Goal: Information Seeking & Learning: Find specific fact

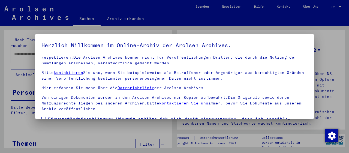
scroll to position [43, 0]
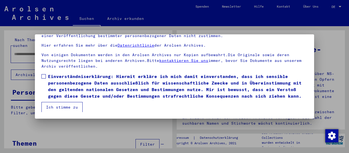
click at [45, 75] on span at bounding box center [43, 76] width 4 height 4
click at [62, 107] on button "Ich stimme zu" at bounding box center [61, 107] width 41 height 10
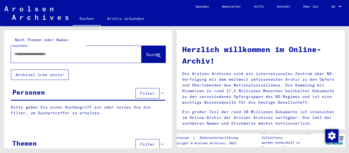
click at [44, 51] on input "text" at bounding box center [69, 54] width 111 height 6
click at [146, 52] on span "Suche" at bounding box center [153, 54] width 14 height 5
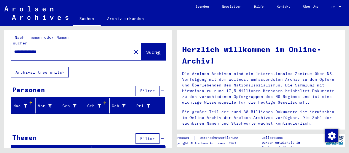
scroll to position [3, 0]
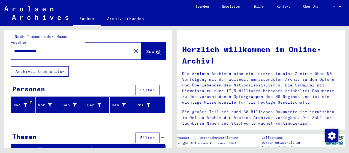
click at [27, 48] on input "**********" at bounding box center [69, 51] width 111 height 6
click at [151, 49] on span "Suche" at bounding box center [153, 51] width 14 height 5
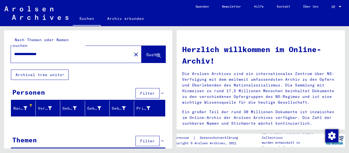
scroll to position [3, 0]
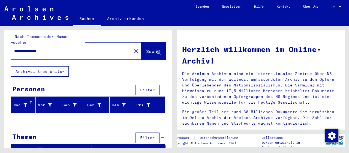
click at [55, 48] on input "**********" at bounding box center [69, 51] width 111 height 6
click at [146, 49] on span "Suche" at bounding box center [153, 51] width 14 height 5
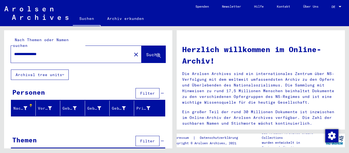
drag, startPoint x: 67, startPoint y: 47, endPoint x: 0, endPoint y: 45, distance: 67.4
click at [14, 51] on input "**********" at bounding box center [69, 54] width 111 height 6
type input "**********"
click at [146, 52] on span "Suche" at bounding box center [153, 54] width 14 height 5
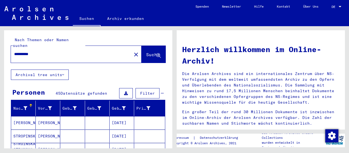
scroll to position [57, 0]
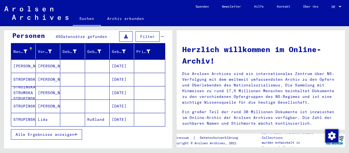
click at [43, 113] on mat-cell "Lida" at bounding box center [48, 119] width 25 height 13
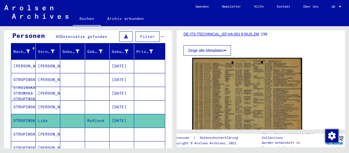
scroll to position [85, 0]
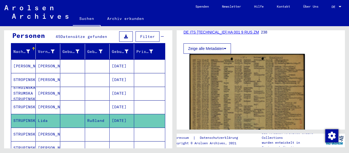
click at [230, 94] on img at bounding box center [246, 94] width 115 height 81
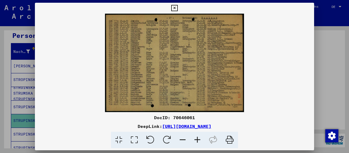
click at [196, 141] on icon at bounding box center [197, 140] width 15 height 17
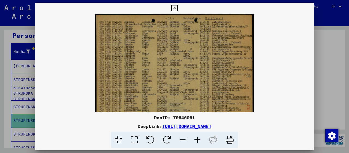
click at [196, 141] on icon at bounding box center [197, 140] width 15 height 17
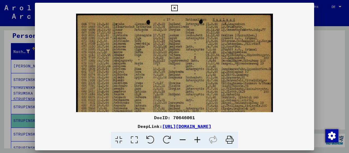
click at [196, 141] on icon at bounding box center [197, 140] width 15 height 17
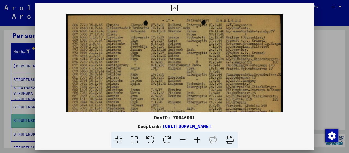
click at [196, 141] on icon at bounding box center [197, 140] width 15 height 17
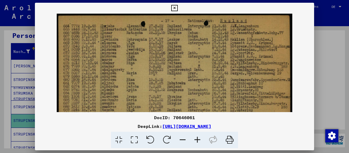
click at [196, 141] on icon at bounding box center [197, 140] width 15 height 17
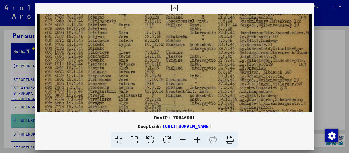
drag, startPoint x: 147, startPoint y: 89, endPoint x: 147, endPoint y: 10, distance: 78.8
click at [149, 6] on div "DocID: 70646061 DeepLink: [URL][DOMAIN_NAME]" at bounding box center [174, 76] width 279 height 146
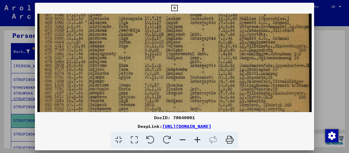
scroll to position [23, 0]
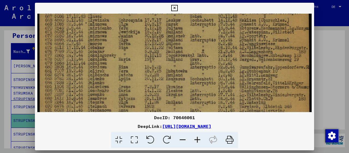
drag, startPoint x: 211, startPoint y: 37, endPoint x: 219, endPoint y: 97, distance: 60.5
click at [219, 97] on img at bounding box center [174, 87] width 274 height 194
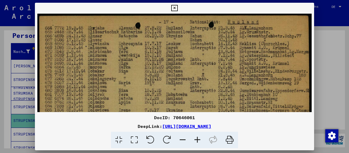
drag, startPoint x: 213, startPoint y: 49, endPoint x: 217, endPoint y: 117, distance: 68.0
click at [217, 117] on div "DocID: 70646061 DeepLink: [URL][DOMAIN_NAME]" at bounding box center [174, 76] width 279 height 146
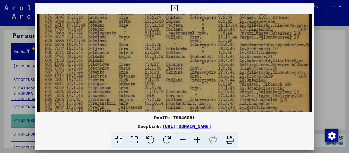
scroll to position [81, 0]
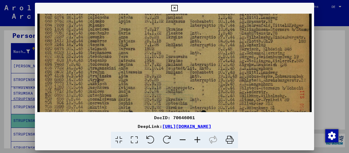
drag, startPoint x: 208, startPoint y: 83, endPoint x: 220, endPoint y: 5, distance: 78.7
click at [220, 5] on div "DocID: 70646061 DeepLink: [URL][DOMAIN_NAME]" at bounding box center [174, 76] width 279 height 146
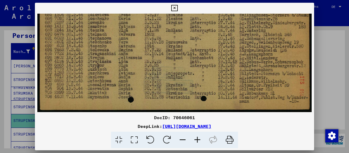
drag, startPoint x: 189, startPoint y: 91, endPoint x: 200, endPoint y: 40, distance: 52.2
click at [200, 40] on img at bounding box center [174, 15] width 274 height 194
drag, startPoint x: 310, startPoint y: 7, endPoint x: 109, endPoint y: 39, distance: 203.6
click at [177, 7] on icon at bounding box center [174, 8] width 6 height 7
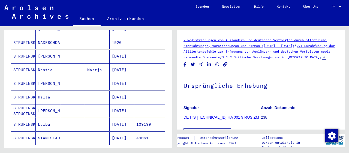
scroll to position [340, 0]
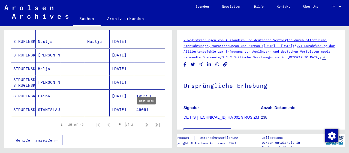
click at [146, 121] on icon "Next page" at bounding box center [147, 125] width 8 height 8
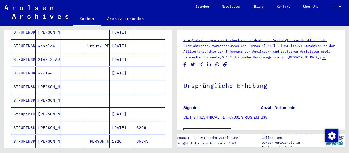
scroll to position [312, 0]
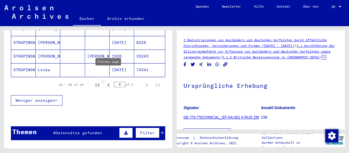
click at [108, 81] on icon "Previous page" at bounding box center [109, 85] width 8 height 8
type input "*"
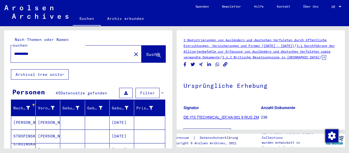
scroll to position [0, 0]
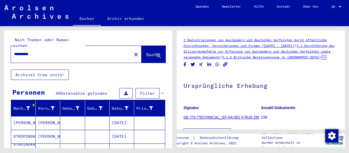
click at [14, 51] on input "**********" at bounding box center [71, 54] width 114 height 6
click at [152, 52] on span "Suche" at bounding box center [153, 54] width 14 height 5
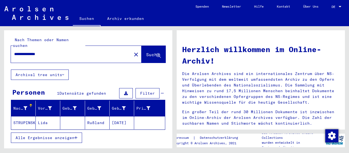
click at [19, 51] on input "**********" at bounding box center [69, 54] width 111 height 6
click at [148, 52] on span "Suche" at bounding box center [153, 54] width 14 height 5
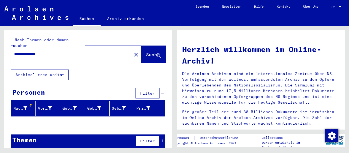
drag, startPoint x: 53, startPoint y: 48, endPoint x: 0, endPoint y: 43, distance: 53.4
click at [14, 51] on input "**********" at bounding box center [69, 54] width 111 height 6
click at [146, 52] on span "Suche" at bounding box center [153, 54] width 14 height 5
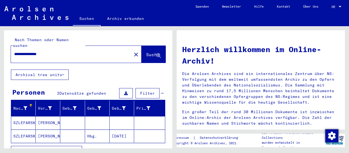
scroll to position [28, 0]
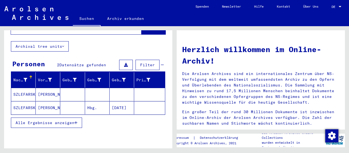
click at [36, 88] on mat-cell "[PERSON_NAME]" at bounding box center [48, 94] width 25 height 13
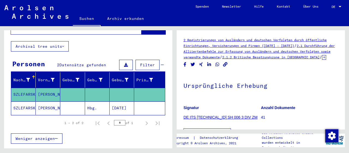
scroll to position [85, 0]
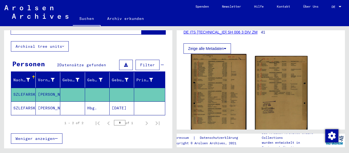
click at [223, 100] on img at bounding box center [218, 92] width 55 height 77
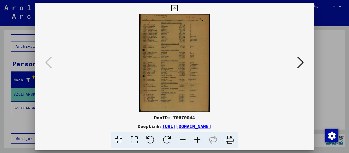
click at [198, 140] on icon at bounding box center [197, 140] width 15 height 17
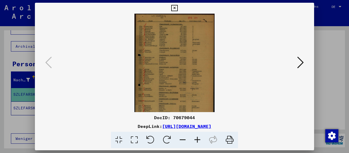
click at [198, 140] on icon at bounding box center [197, 140] width 15 height 17
click at [198, 139] on icon at bounding box center [197, 140] width 15 height 17
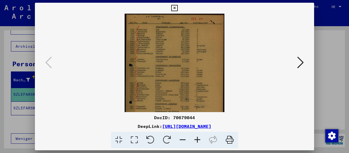
click at [197, 139] on icon at bounding box center [197, 140] width 15 height 17
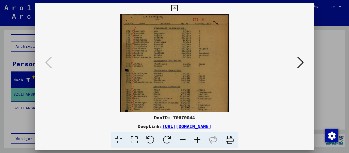
click at [197, 139] on icon at bounding box center [197, 140] width 15 height 17
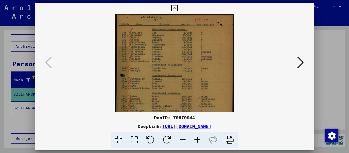
click at [197, 139] on icon at bounding box center [197, 140] width 15 height 17
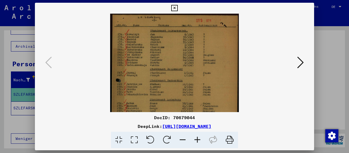
click at [197, 139] on icon at bounding box center [197, 140] width 15 height 17
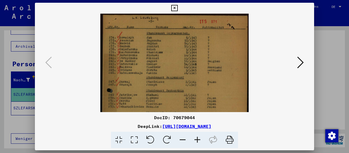
click at [197, 139] on icon at bounding box center [197, 140] width 15 height 17
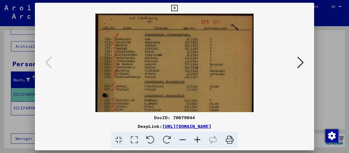
click at [197, 139] on icon at bounding box center [197, 140] width 15 height 17
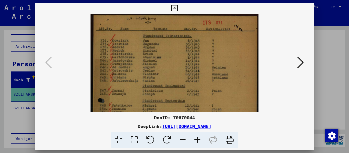
click at [197, 139] on icon at bounding box center [197, 140] width 15 height 17
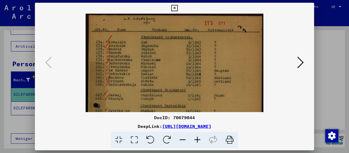
click at [197, 139] on icon at bounding box center [197, 140] width 15 height 17
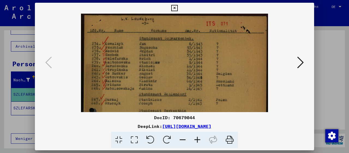
click at [299, 66] on icon at bounding box center [300, 62] width 7 height 13
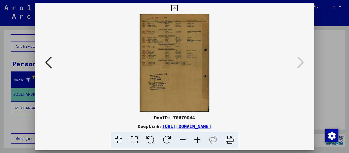
click at [196, 139] on icon at bounding box center [197, 140] width 15 height 17
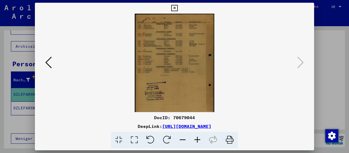
click at [196, 139] on icon at bounding box center [197, 140] width 15 height 17
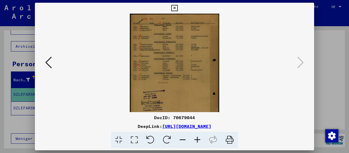
click at [196, 139] on icon at bounding box center [197, 140] width 15 height 17
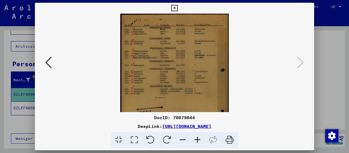
click at [197, 139] on icon at bounding box center [197, 140] width 15 height 17
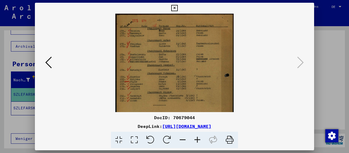
click at [197, 139] on icon at bounding box center [197, 140] width 15 height 17
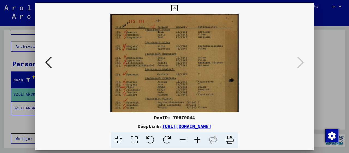
click at [197, 139] on icon at bounding box center [197, 140] width 15 height 17
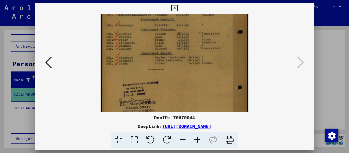
drag, startPoint x: 189, startPoint y: 84, endPoint x: 179, endPoint y: 22, distance: 62.9
click at [180, 24] on img at bounding box center [174, 58] width 147 height 207
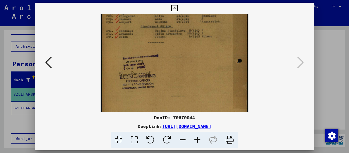
drag, startPoint x: 195, startPoint y: 86, endPoint x: 192, endPoint y: 64, distance: 21.7
click at [192, 64] on img at bounding box center [174, 32] width 147 height 207
click at [177, 6] on icon at bounding box center [174, 8] width 6 height 7
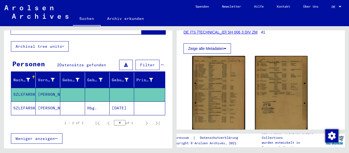
click at [46, 102] on mat-cell "[PERSON_NAME]" at bounding box center [48, 107] width 25 height 13
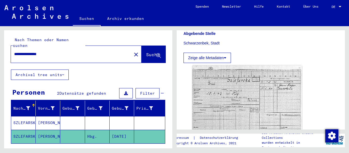
click at [43, 51] on input "**********" at bounding box center [71, 54] width 114 height 6
click at [146, 52] on span "Suche" at bounding box center [153, 54] width 14 height 5
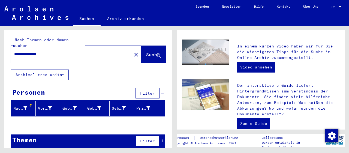
scroll to position [170, 0]
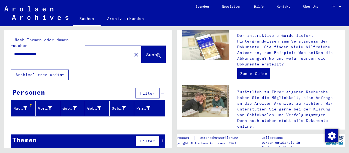
click at [42, 51] on input "**********" at bounding box center [69, 54] width 111 height 6
drag, startPoint x: 25, startPoint y: 50, endPoint x: 4, endPoint y: 49, distance: 21.5
click at [14, 51] on input "**********" at bounding box center [69, 54] width 111 height 6
click at [147, 52] on span "Suche" at bounding box center [153, 55] width 15 height 6
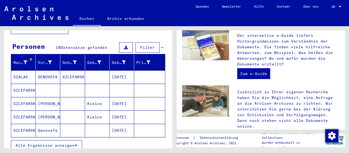
scroll to position [57, 0]
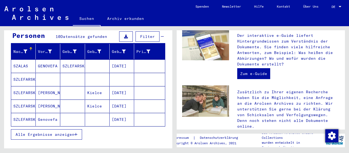
click at [44, 59] on mat-cell "GENOVEFA" at bounding box center [48, 65] width 25 height 13
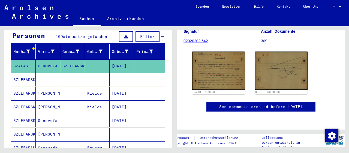
scroll to position [85, 0]
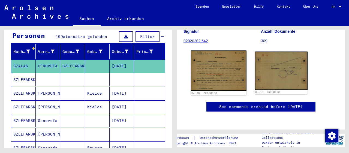
click at [218, 75] on img at bounding box center [218, 70] width 55 height 40
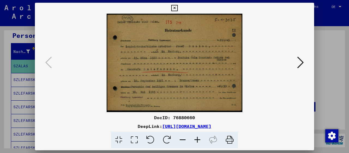
click at [197, 139] on icon at bounding box center [197, 140] width 15 height 17
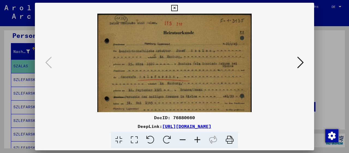
click at [197, 139] on icon at bounding box center [197, 140] width 15 height 17
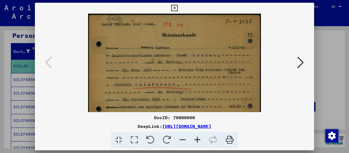
click at [197, 139] on icon at bounding box center [197, 140] width 15 height 17
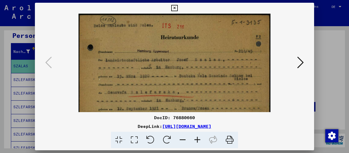
click at [197, 139] on icon at bounding box center [197, 140] width 15 height 17
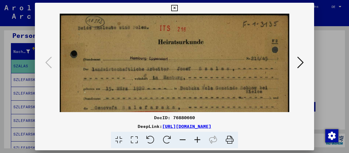
click at [197, 139] on icon at bounding box center [197, 140] width 15 height 17
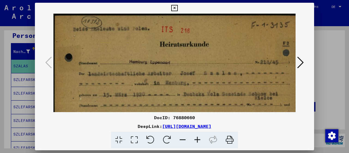
click at [196, 139] on icon at bounding box center [197, 140] width 15 height 17
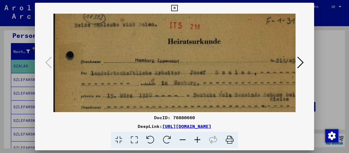
scroll to position [18, 0]
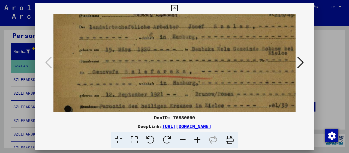
drag, startPoint x: 205, startPoint y: 75, endPoint x: 203, endPoint y: 28, distance: 47.7
click at [204, 28] on img at bounding box center [185, 59] width 267 height 194
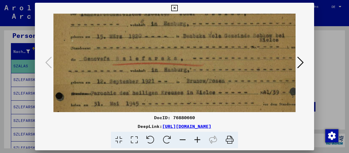
scroll to position [71, 13]
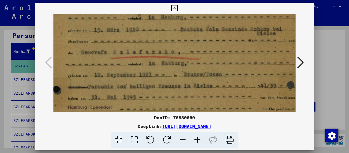
drag, startPoint x: 234, startPoint y: 83, endPoint x: 223, endPoint y: 65, distance: 21.4
click at [223, 65] on img at bounding box center [173, 40] width 267 height 194
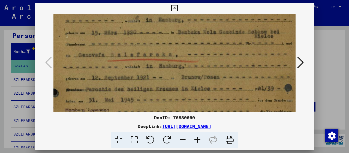
drag, startPoint x: 221, startPoint y: 88, endPoint x: 212, endPoint y: 46, distance: 42.9
click at [219, 72] on img at bounding box center [171, 43] width 267 height 194
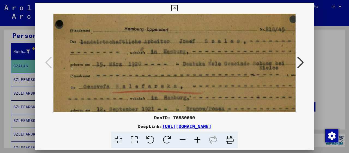
scroll to position [34, 10]
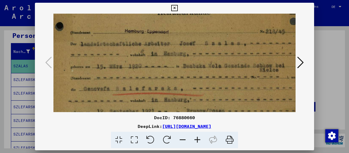
drag, startPoint x: 213, startPoint y: 38, endPoint x: 217, endPoint y: 71, distance: 32.8
click at [217, 71] on img at bounding box center [176, 76] width 267 height 194
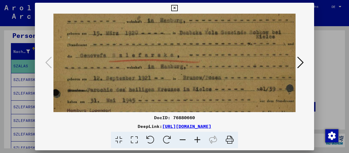
drag, startPoint x: 220, startPoint y: 79, endPoint x: 208, endPoint y: 31, distance: 50.1
click at [217, 47] on img at bounding box center [173, 43] width 267 height 194
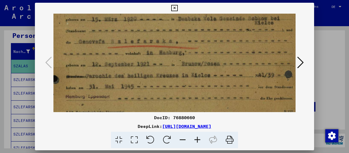
scroll to position [95, 15]
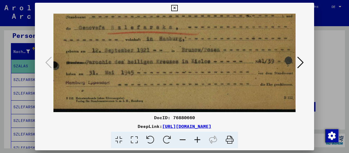
drag, startPoint x: 174, startPoint y: 86, endPoint x: 173, endPoint y: 57, distance: 28.6
click at [173, 57] on img at bounding box center [171, 15] width 267 height 194
click at [301, 63] on icon at bounding box center [300, 62] width 7 height 13
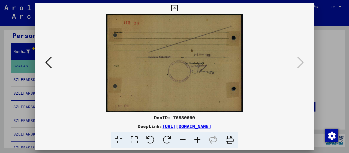
scroll to position [0, 0]
click at [177, 5] on icon at bounding box center [174, 8] width 6 height 7
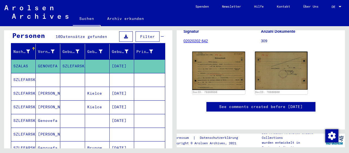
click at [23, 73] on mat-cell "SZLEFARSKA" at bounding box center [23, 79] width 25 height 13
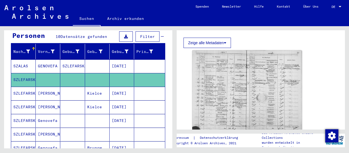
scroll to position [170, 0]
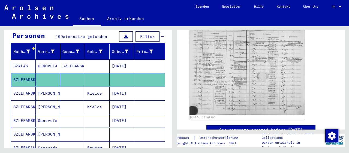
click at [225, 75] on img at bounding box center [246, 70] width 115 height 89
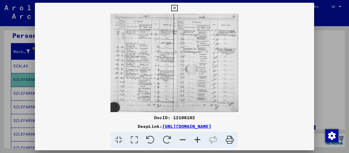
click at [197, 139] on icon at bounding box center [197, 140] width 15 height 17
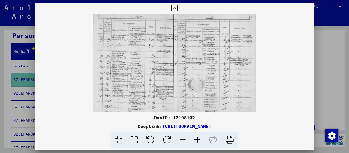
click at [198, 139] on icon at bounding box center [197, 140] width 15 height 17
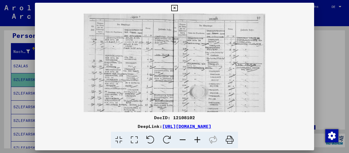
click at [198, 139] on icon at bounding box center [197, 140] width 15 height 17
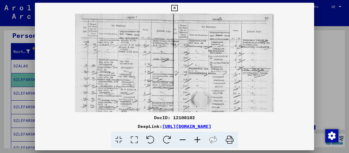
click at [198, 139] on icon at bounding box center [197, 140] width 15 height 17
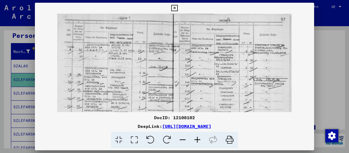
click at [198, 139] on icon at bounding box center [197, 140] width 15 height 17
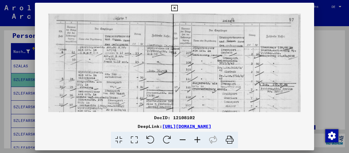
click at [198, 139] on icon at bounding box center [197, 140] width 15 height 17
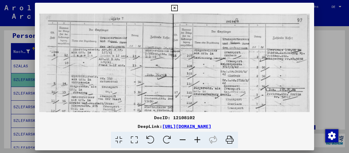
click at [198, 139] on icon at bounding box center [197, 140] width 15 height 17
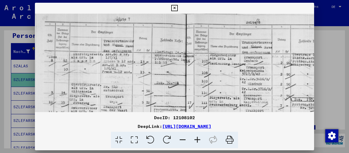
click at [198, 139] on icon at bounding box center [197, 140] width 15 height 17
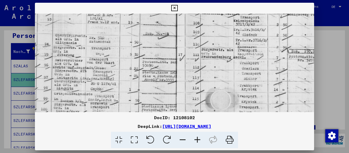
scroll to position [57, 18]
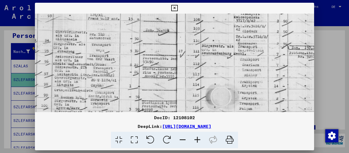
drag, startPoint x: 170, startPoint y: 95, endPoint x: 154, endPoint y: 41, distance: 57.0
click at [154, 41] on img at bounding box center [178, 81] width 323 height 248
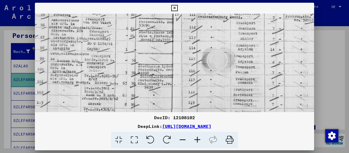
drag, startPoint x: 162, startPoint y: 72, endPoint x: 158, endPoint y: 37, distance: 35.9
click at [158, 37] on img at bounding box center [174, 44] width 323 height 248
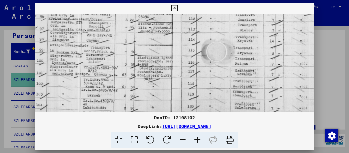
scroll to position [104, 22]
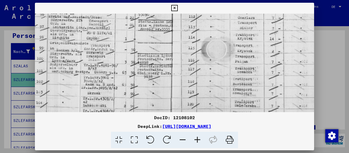
drag, startPoint x: 168, startPoint y: 80, endPoint x: 168, endPoint y: 70, distance: 10.1
click at [168, 70] on img at bounding box center [174, 34] width 323 height 248
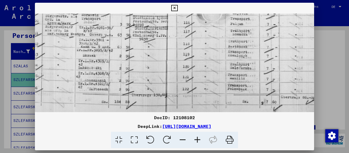
scroll to position [144, 26]
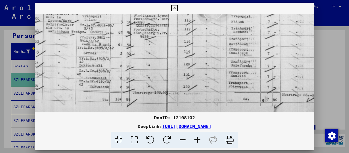
drag, startPoint x: 150, startPoint y: 94, endPoint x: 147, endPoint y: 56, distance: 37.8
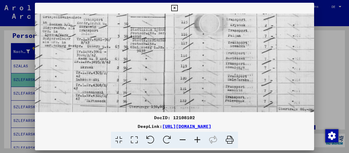
drag, startPoint x: 227, startPoint y: 49, endPoint x: 223, endPoint y: 61, distance: 13.0
click at [224, 62] on img at bounding box center [166, 8] width 323 height 248
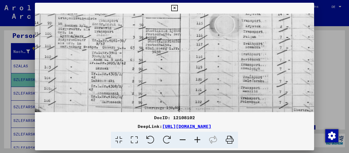
scroll to position [129, 0]
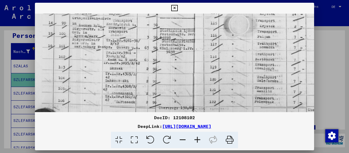
drag, startPoint x: 183, startPoint y: 80, endPoint x: 238, endPoint y: 81, distance: 54.2
click at [238, 81] on img at bounding box center [196, 9] width 323 height 248
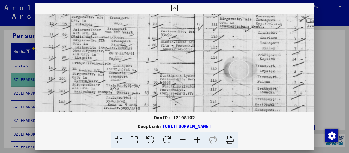
scroll to position [72, 2]
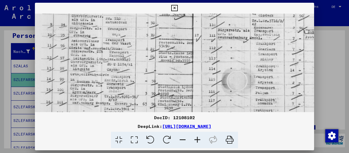
drag, startPoint x: 173, startPoint y: 62, endPoint x: 175, endPoint y: 86, distance: 24.3
click at [175, 87] on img at bounding box center [194, 65] width 323 height 248
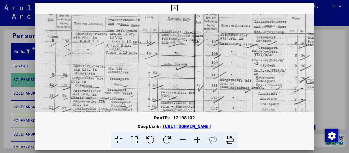
scroll to position [22, 0]
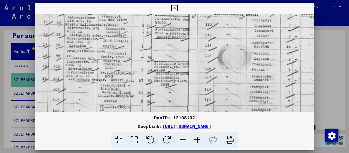
drag, startPoint x: 180, startPoint y: 25, endPoint x: 183, endPoint y: -17, distance: 42.9
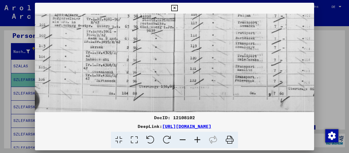
drag, startPoint x: 237, startPoint y: 70, endPoint x: 224, endPoint y: 11, distance: 60.9
click at [224, 11] on div "DocID: 12108102 DeepLink: [URL][DOMAIN_NAME]" at bounding box center [174, 76] width 279 height 146
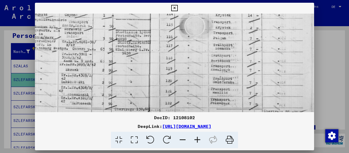
scroll to position [126, 44]
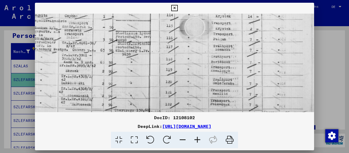
drag, startPoint x: 203, startPoint y: 54, endPoint x: 163, endPoint y: 66, distance: 41.6
click at [163, 66] on img at bounding box center [152, 11] width 323 height 248
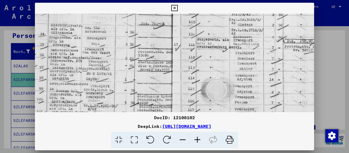
drag, startPoint x: 235, startPoint y: 37, endPoint x: 237, endPoint y: 60, distance: 22.5
click at [256, 100] on img at bounding box center [173, 74] width 323 height 248
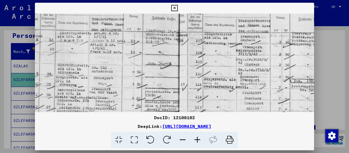
scroll to position [0, 13]
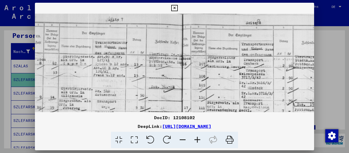
drag, startPoint x: 234, startPoint y: 26, endPoint x: 244, endPoint y: 111, distance: 85.3
click at [244, 111] on img at bounding box center [183, 138] width 323 height 248
click at [177, 7] on icon at bounding box center [174, 8] width 6 height 7
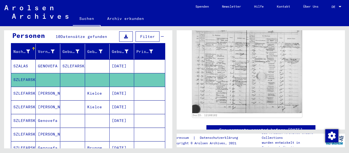
click at [37, 87] on mat-cell "[PERSON_NAME]" at bounding box center [48, 93] width 25 height 13
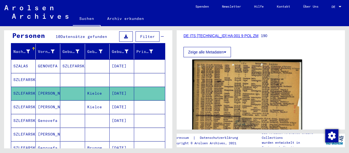
scroll to position [85, 0]
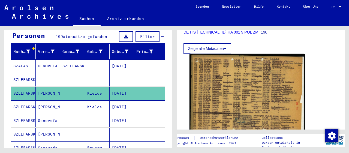
click at [245, 96] on img at bounding box center [246, 95] width 115 height 83
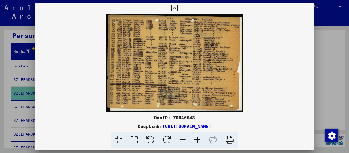
click at [196, 142] on icon at bounding box center [197, 140] width 15 height 17
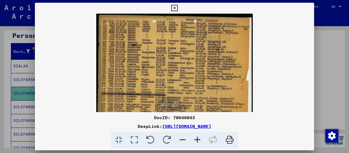
click at [196, 142] on icon at bounding box center [197, 140] width 15 height 17
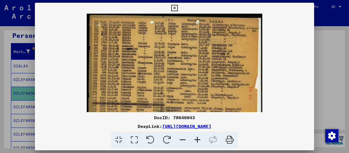
click at [196, 142] on icon at bounding box center [197, 140] width 15 height 17
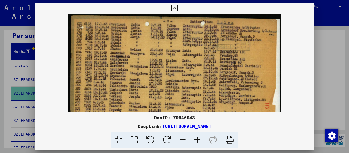
click at [197, 142] on icon at bounding box center [197, 140] width 15 height 17
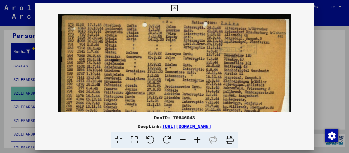
click at [197, 142] on icon at bounding box center [197, 140] width 15 height 17
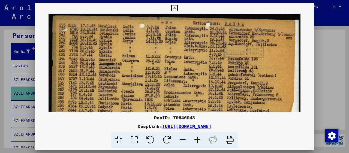
click at [197, 142] on icon at bounding box center [197, 140] width 15 height 17
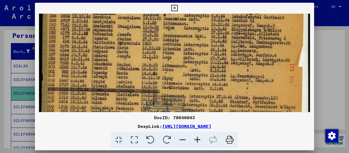
drag, startPoint x: 230, startPoint y: 95, endPoint x: 232, endPoint y: 29, distance: 66.0
click at [232, 29] on img at bounding box center [174, 48] width 271 height 194
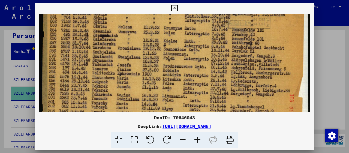
scroll to position [25, 0]
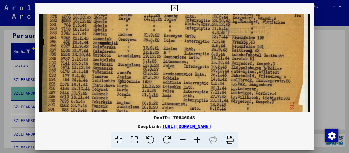
drag, startPoint x: 193, startPoint y: 60, endPoint x: 201, endPoint y: 97, distance: 37.6
click at [201, 97] on img at bounding box center [174, 86] width 271 height 194
click at [177, 5] on icon at bounding box center [174, 8] width 6 height 7
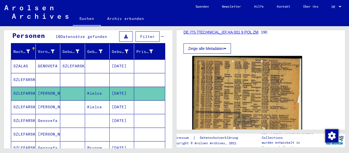
click at [94, 100] on mat-cell "Kielce" at bounding box center [97, 106] width 25 height 13
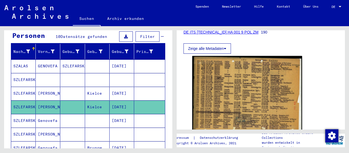
click at [42, 114] on mat-cell "Genovefa" at bounding box center [48, 120] width 25 height 13
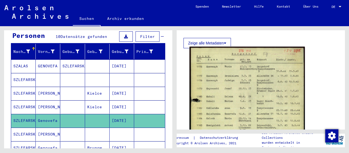
scroll to position [113, 0]
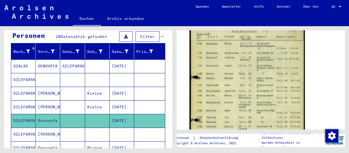
click at [239, 93] on img at bounding box center [246, 102] width 115 height 156
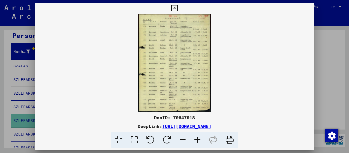
click at [199, 138] on icon at bounding box center [197, 140] width 15 height 17
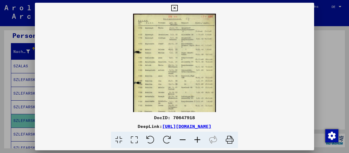
click at [199, 138] on icon at bounding box center [197, 140] width 15 height 17
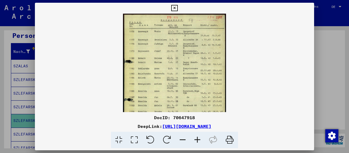
click at [199, 138] on icon at bounding box center [197, 140] width 15 height 17
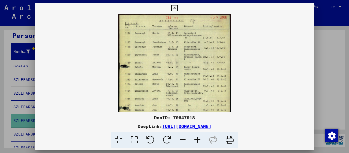
click at [199, 138] on icon at bounding box center [197, 140] width 15 height 17
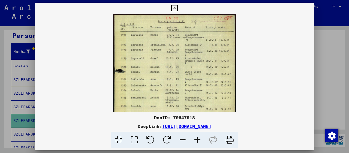
click at [199, 138] on icon at bounding box center [197, 140] width 15 height 17
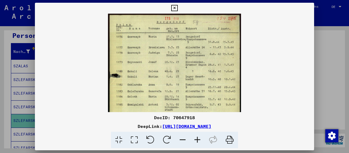
drag, startPoint x: 309, startPoint y: 9, endPoint x: 297, endPoint y: 14, distance: 12.8
click at [177, 8] on icon at bounding box center [174, 8] width 6 height 7
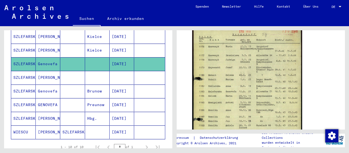
click at [45, 71] on mat-cell "[PERSON_NAME]" at bounding box center [48, 77] width 25 height 13
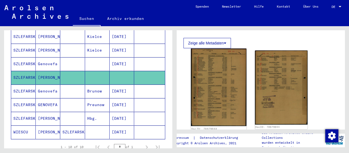
scroll to position [113, 0]
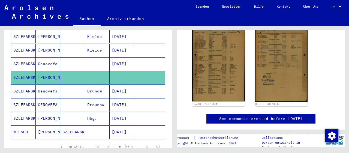
click at [44, 85] on mat-cell "Genovefa" at bounding box center [48, 90] width 25 height 13
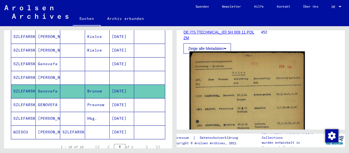
scroll to position [113, 0]
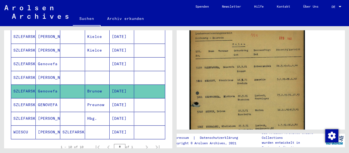
click at [240, 88] on img at bounding box center [246, 116] width 115 height 186
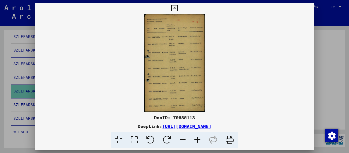
click at [196, 141] on icon at bounding box center [197, 140] width 15 height 17
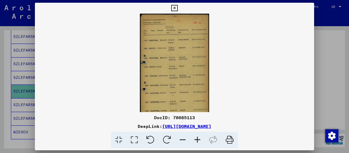
click at [196, 141] on icon at bounding box center [197, 140] width 15 height 17
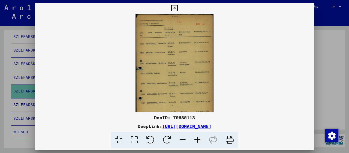
click at [196, 141] on icon at bounding box center [197, 140] width 15 height 17
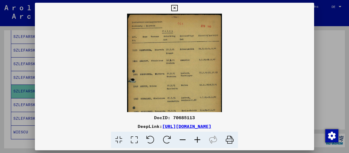
click at [196, 142] on icon at bounding box center [197, 140] width 15 height 17
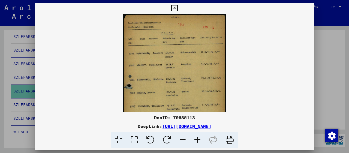
click at [196, 142] on icon at bounding box center [197, 140] width 15 height 17
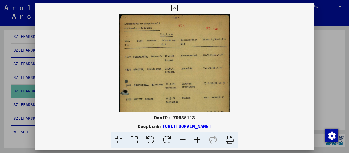
click at [196, 142] on icon at bounding box center [197, 140] width 15 height 17
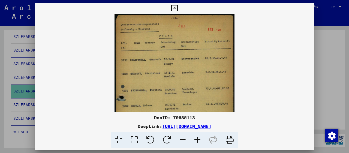
click at [196, 142] on icon at bounding box center [197, 140] width 15 height 17
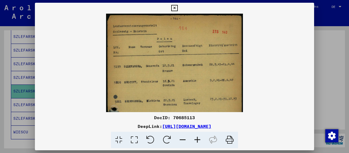
click at [196, 142] on icon at bounding box center [197, 140] width 15 height 17
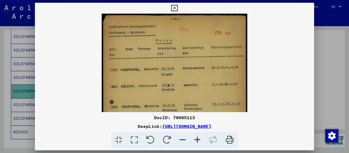
click at [196, 142] on icon at bounding box center [197, 140] width 15 height 17
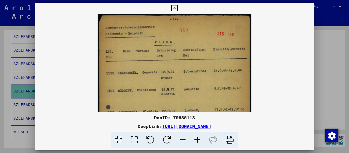
click at [196, 142] on icon at bounding box center [197, 140] width 15 height 17
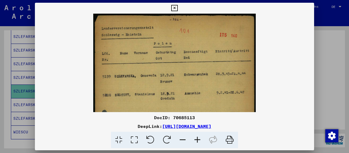
click at [196, 142] on icon at bounding box center [197, 140] width 15 height 17
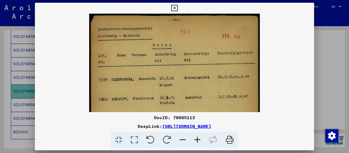
click at [177, 7] on icon at bounding box center [174, 8] width 6 height 7
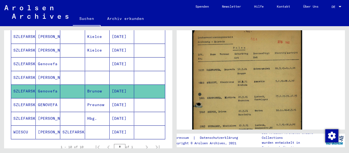
click at [41, 98] on mat-cell "GENOVEFA" at bounding box center [48, 104] width 25 height 13
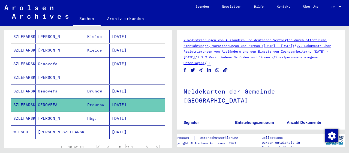
scroll to position [113, 0]
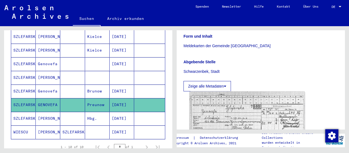
click at [229, 110] on img at bounding box center [246, 133] width 115 height 82
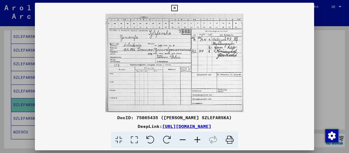
click at [196, 140] on icon at bounding box center [197, 140] width 15 height 17
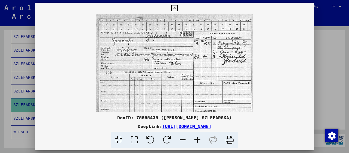
click at [196, 140] on icon at bounding box center [197, 140] width 15 height 17
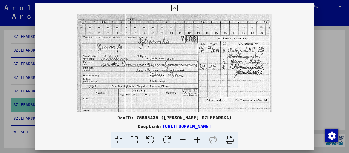
click at [196, 140] on icon at bounding box center [197, 140] width 15 height 17
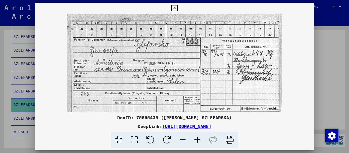
click at [196, 140] on icon at bounding box center [197, 140] width 15 height 17
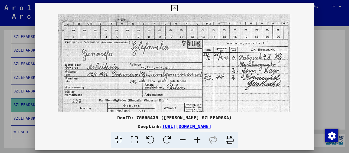
click at [196, 140] on icon at bounding box center [197, 140] width 15 height 17
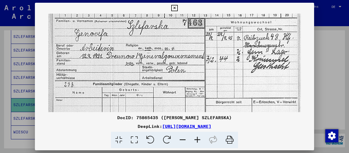
scroll to position [27, 0]
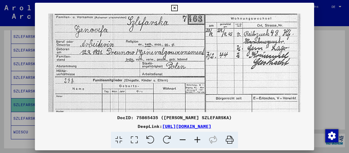
drag, startPoint x: 195, startPoint y: 90, endPoint x: 196, endPoint y: 64, distance: 25.9
click at [196, 64] on img at bounding box center [174, 76] width 252 height 180
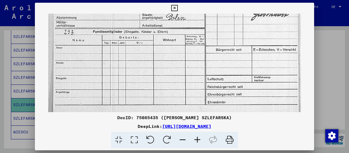
drag, startPoint x: 204, startPoint y: 101, endPoint x: 201, endPoint y: 53, distance: 48.3
click at [201, 53] on img at bounding box center [174, 28] width 252 height 180
click at [177, 7] on icon at bounding box center [174, 8] width 6 height 7
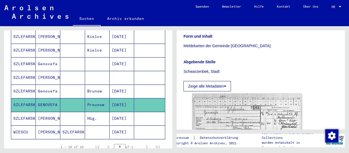
click at [46, 112] on mat-cell "[PERSON_NAME]" at bounding box center [48, 118] width 25 height 13
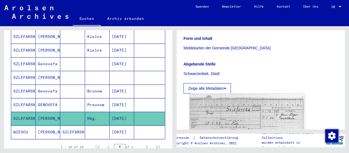
scroll to position [113, 0]
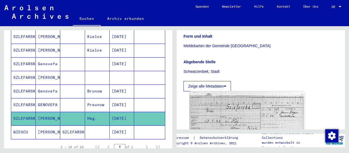
click at [232, 109] on img at bounding box center [246, 133] width 115 height 85
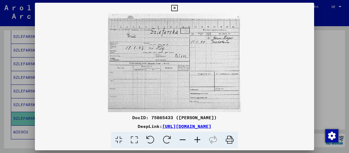
click at [177, 6] on icon at bounding box center [174, 8] width 6 height 7
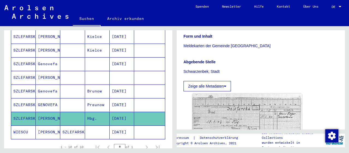
click at [44, 125] on mat-cell "[PERSON_NAME]" at bounding box center [48, 131] width 25 height 13
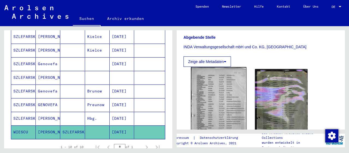
scroll to position [170, 0]
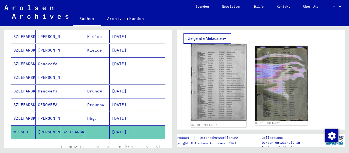
click at [216, 61] on img at bounding box center [218, 82] width 55 height 77
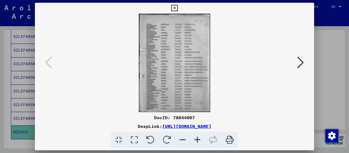
click at [199, 138] on icon at bounding box center [197, 140] width 15 height 17
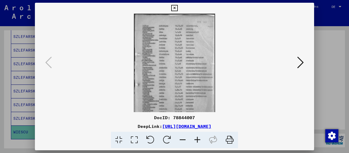
click at [199, 138] on icon at bounding box center [197, 140] width 15 height 17
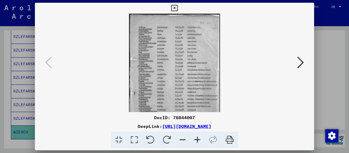
click at [199, 137] on icon at bounding box center [197, 140] width 15 height 17
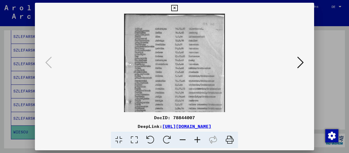
click at [199, 137] on icon at bounding box center [197, 140] width 15 height 17
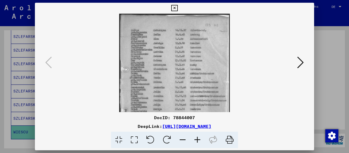
click at [199, 137] on icon at bounding box center [197, 140] width 15 height 17
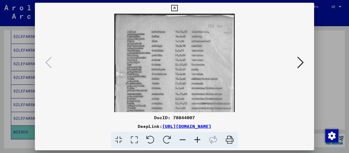
click at [199, 137] on icon at bounding box center [197, 140] width 15 height 17
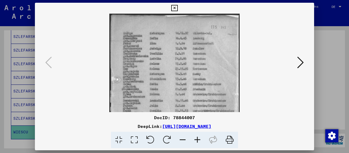
click at [199, 137] on icon at bounding box center [197, 140] width 15 height 17
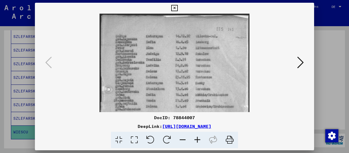
click at [199, 137] on icon at bounding box center [197, 140] width 15 height 17
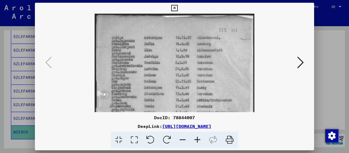
click at [199, 137] on icon at bounding box center [197, 140] width 15 height 17
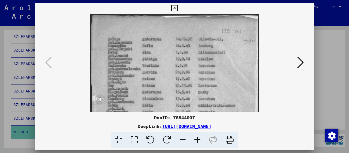
click at [199, 137] on icon at bounding box center [197, 140] width 15 height 17
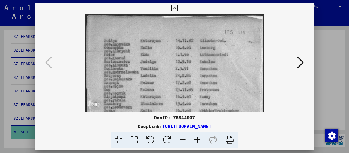
click at [199, 137] on icon at bounding box center [197, 140] width 15 height 17
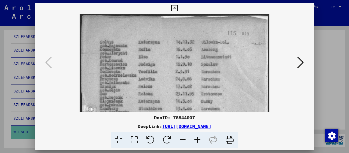
click at [199, 137] on icon at bounding box center [197, 140] width 15 height 17
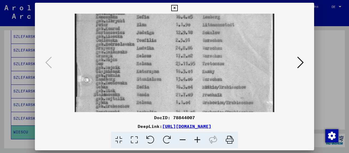
drag, startPoint x: 171, startPoint y: 81, endPoint x: 173, endPoint y: 28, distance: 53.5
click at [172, 37] on img at bounding box center [174, 116] width 199 height 275
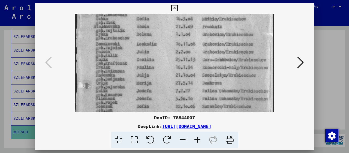
drag, startPoint x: 170, startPoint y: 91, endPoint x: 175, endPoint y: 26, distance: 64.8
click at [174, 29] on img at bounding box center [174, 48] width 199 height 275
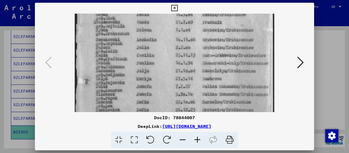
click at [177, 5] on icon at bounding box center [174, 8] width 6 height 7
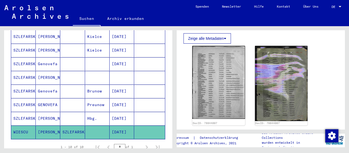
drag, startPoint x: 62, startPoint y: 45, endPoint x: 66, endPoint y: 150, distance: 104.4
click at [66, 57] on mat-cell at bounding box center [72, 50] width 25 height 13
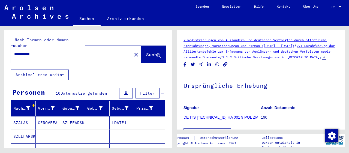
drag, startPoint x: 46, startPoint y: 49, endPoint x: 0, endPoint y: 49, distance: 45.5
click at [14, 51] on input "**********" at bounding box center [71, 54] width 114 height 6
click at [147, 52] on span "Suche" at bounding box center [153, 54] width 14 height 5
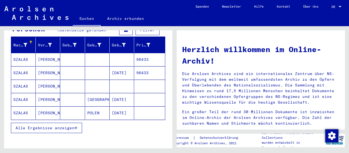
scroll to position [64, 0]
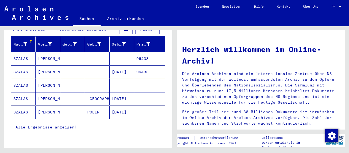
click at [78, 122] on button "Alle Ergebnisse anzeigen" at bounding box center [46, 127] width 71 height 10
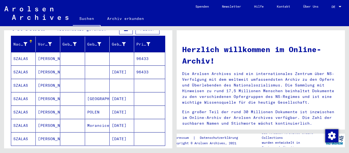
click at [46, 79] on mat-cell "[PERSON_NAME]" at bounding box center [48, 85] width 25 height 13
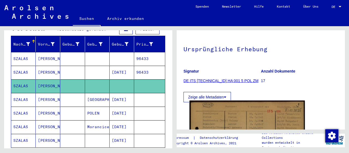
scroll to position [85, 0]
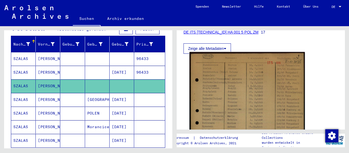
click at [258, 106] on img at bounding box center [246, 133] width 115 height 162
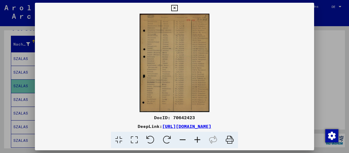
click at [197, 139] on icon at bounding box center [197, 140] width 15 height 17
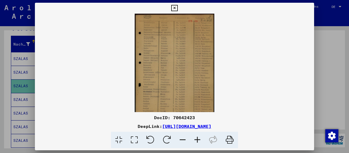
click at [197, 139] on icon at bounding box center [197, 140] width 15 height 17
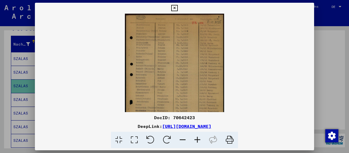
click at [197, 139] on icon at bounding box center [197, 140] width 15 height 17
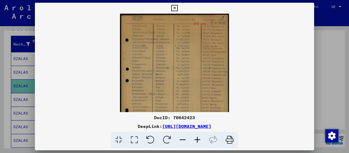
click at [197, 139] on icon at bounding box center [197, 140] width 15 height 17
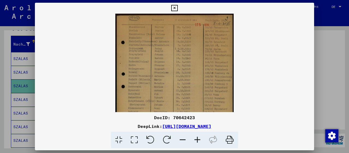
click at [197, 139] on icon at bounding box center [197, 140] width 15 height 17
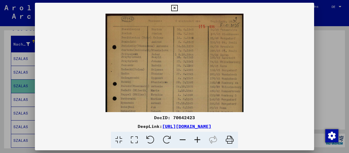
click at [197, 139] on icon at bounding box center [197, 140] width 15 height 17
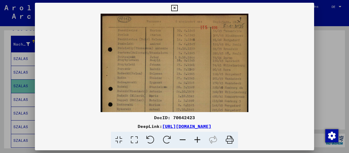
click at [197, 139] on icon at bounding box center [197, 140] width 15 height 17
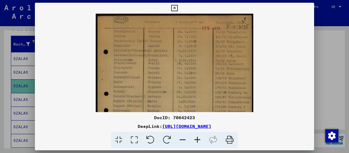
click at [197, 139] on icon at bounding box center [197, 140] width 15 height 17
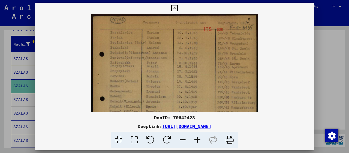
click at [197, 139] on icon at bounding box center [197, 140] width 15 height 17
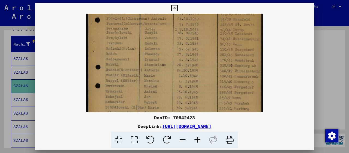
drag, startPoint x: 202, startPoint y: 83, endPoint x: 196, endPoint y: 35, distance: 48.6
click at [197, 40] on img at bounding box center [174, 101] width 177 height 248
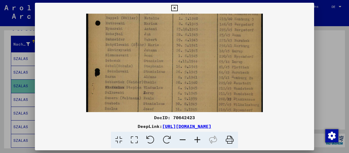
drag, startPoint x: 207, startPoint y: 91, endPoint x: 196, endPoint y: 36, distance: 56.1
click at [196, 36] on img at bounding box center [174, 38] width 177 height 248
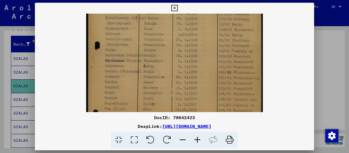
scroll to position [141, 0]
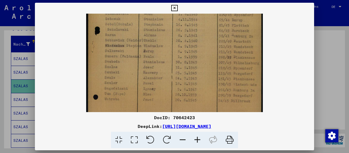
drag, startPoint x: 215, startPoint y: 81, endPoint x: 210, endPoint y: 51, distance: 30.1
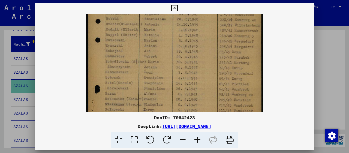
drag, startPoint x: 211, startPoint y: 40, endPoint x: 215, endPoint y: 87, distance: 47.0
click at [218, 99] on img at bounding box center [174, 55] width 177 height 248
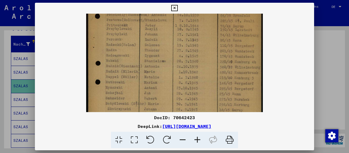
scroll to position [4, 0]
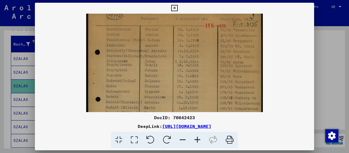
drag, startPoint x: 207, startPoint y: 32, endPoint x: 224, endPoint y: 109, distance: 78.4
click at [224, 109] on img at bounding box center [174, 133] width 177 height 248
click at [179, 4] on button at bounding box center [174, 8] width 10 height 11
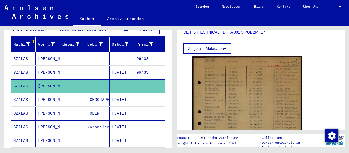
click at [44, 52] on mat-cell "[PERSON_NAME]" at bounding box center [48, 58] width 25 height 13
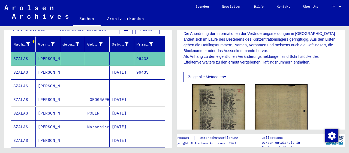
scroll to position [113, 0]
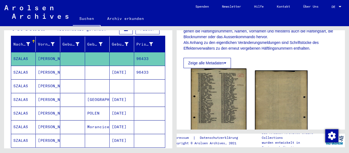
click at [227, 94] on img at bounding box center [218, 106] width 55 height 77
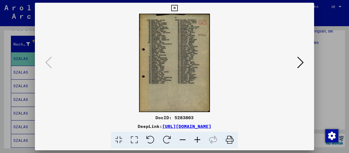
click at [199, 140] on icon at bounding box center [197, 140] width 15 height 17
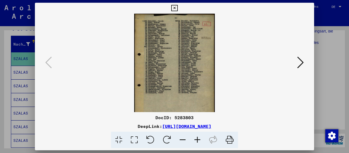
click at [199, 140] on icon at bounding box center [197, 140] width 15 height 17
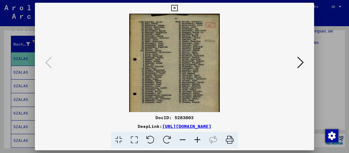
click at [199, 140] on icon at bounding box center [197, 140] width 15 height 17
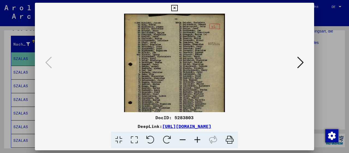
click at [199, 140] on icon at bounding box center [197, 140] width 15 height 17
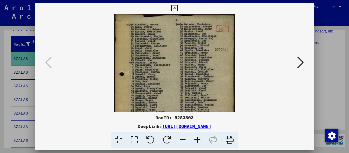
click at [199, 140] on icon at bounding box center [197, 140] width 15 height 17
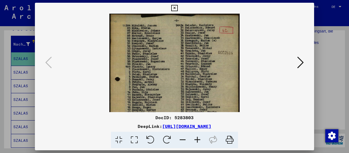
click at [199, 140] on icon at bounding box center [197, 140] width 15 height 17
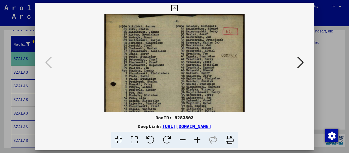
click at [199, 140] on icon at bounding box center [197, 140] width 15 height 17
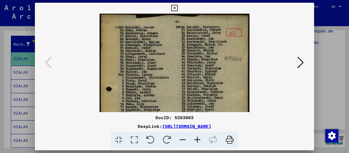
click at [199, 140] on icon at bounding box center [197, 140] width 15 height 17
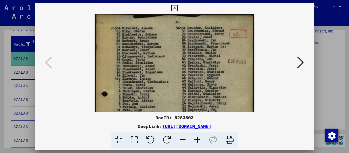
scroll to position [0, 0]
drag, startPoint x: 187, startPoint y: 42, endPoint x: 192, endPoint y: 56, distance: 15.3
click at [192, 59] on img at bounding box center [175, 124] width 160 height 221
click at [177, 10] on icon at bounding box center [174, 8] width 6 height 7
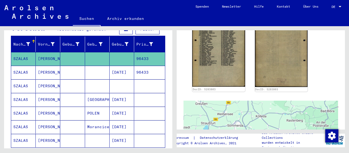
scroll to position [0, 0]
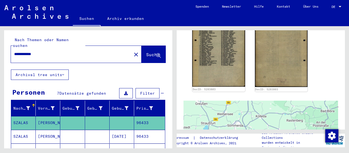
drag, startPoint x: 57, startPoint y: 47, endPoint x: 0, endPoint y: 47, distance: 57.0
click at [14, 51] on input "**********" at bounding box center [71, 54] width 114 height 6
click at [145, 46] on button "Suche" at bounding box center [153, 54] width 24 height 17
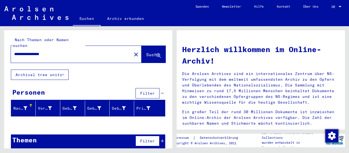
drag, startPoint x: 30, startPoint y: 48, endPoint x: 0, endPoint y: 49, distance: 30.3
click at [14, 51] on input "**********" at bounding box center [69, 54] width 111 height 6
click at [146, 52] on span "Suche" at bounding box center [153, 54] width 14 height 5
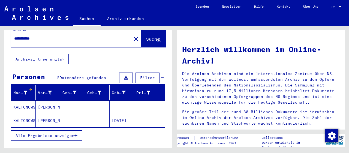
scroll to position [28, 0]
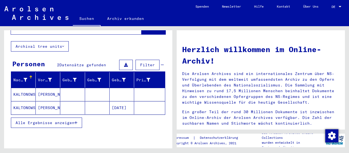
click at [75, 121] on icon "button" at bounding box center [75, 123] width 3 height 4
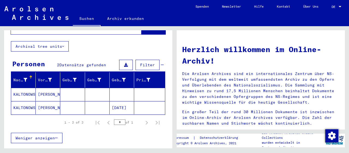
click at [41, 88] on mat-cell "[PERSON_NAME]" at bounding box center [48, 94] width 25 height 13
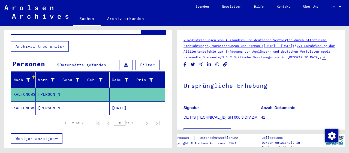
scroll to position [85, 0]
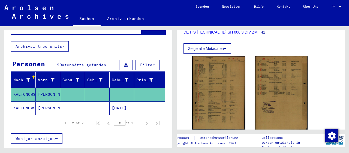
click at [46, 101] on mat-cell "[PERSON_NAME]" at bounding box center [48, 107] width 25 height 13
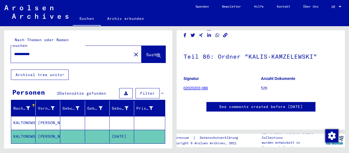
click at [34, 51] on input "**********" at bounding box center [71, 54] width 114 height 6
click at [146, 52] on span "Suche" at bounding box center [153, 54] width 14 height 5
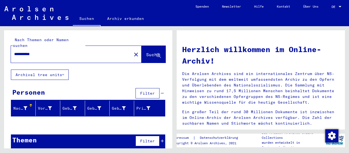
click at [44, 51] on input "**********" at bounding box center [69, 54] width 111 height 6
type input "*"
click at [54, 51] on input "text" at bounding box center [69, 54] width 111 height 6
click at [141, 50] on button "Suche" at bounding box center [153, 54] width 24 height 17
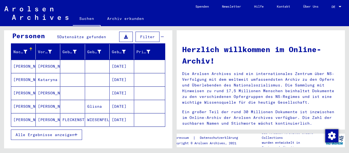
scroll to position [57, 0]
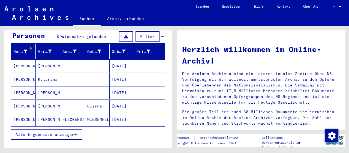
click at [49, 73] on mat-cell "Kataryna" at bounding box center [48, 79] width 25 height 13
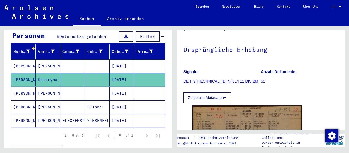
scroll to position [85, 0]
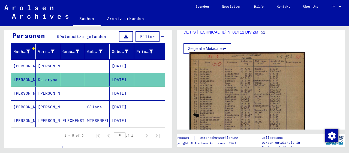
click at [225, 103] on img at bounding box center [246, 133] width 115 height 163
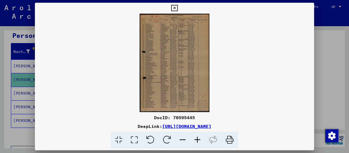
click at [196, 140] on icon at bounding box center [197, 140] width 15 height 17
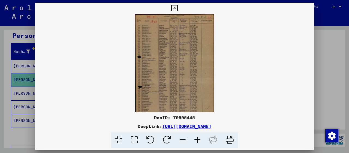
click at [196, 140] on icon at bounding box center [197, 140] width 15 height 17
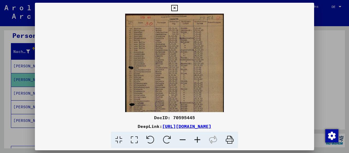
click at [196, 140] on icon at bounding box center [197, 140] width 15 height 17
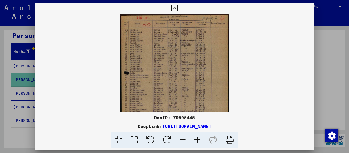
click at [196, 140] on icon at bounding box center [197, 140] width 15 height 17
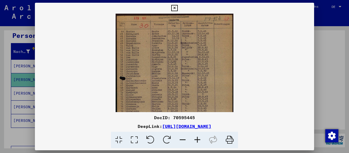
click at [196, 140] on icon at bounding box center [197, 140] width 15 height 17
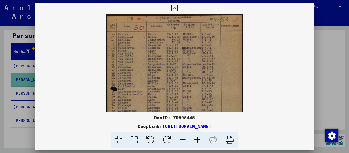
click at [196, 140] on icon at bounding box center [197, 140] width 15 height 17
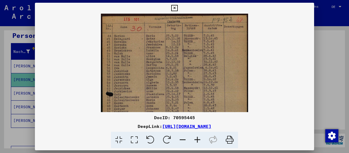
click at [196, 140] on icon at bounding box center [197, 140] width 15 height 17
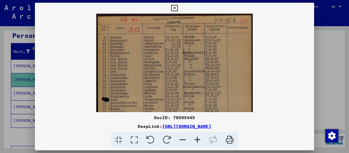
click at [196, 140] on icon at bounding box center [197, 140] width 15 height 17
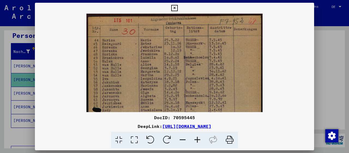
click at [196, 140] on icon at bounding box center [197, 140] width 15 height 17
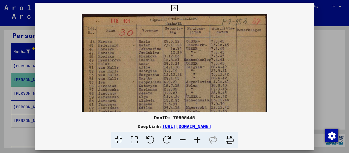
click at [177, 8] on icon at bounding box center [174, 8] width 6 height 7
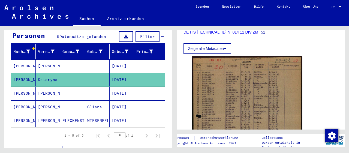
click at [45, 87] on mat-cell "[PERSON_NAME]" at bounding box center [48, 93] width 25 height 13
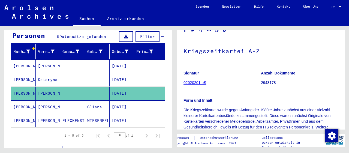
scroll to position [113, 0]
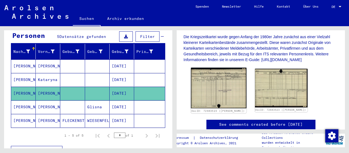
click at [218, 99] on img at bounding box center [218, 88] width 55 height 41
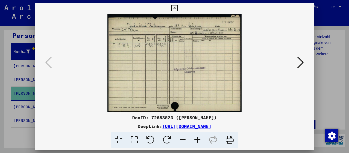
click at [198, 141] on icon at bounding box center [197, 140] width 15 height 17
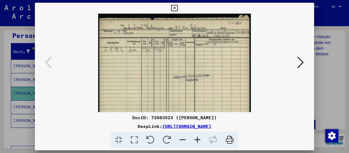
click at [198, 141] on icon at bounding box center [197, 140] width 15 height 17
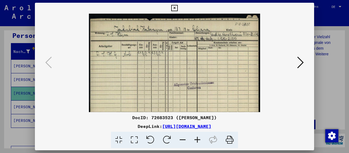
click at [198, 141] on icon at bounding box center [197, 140] width 15 height 17
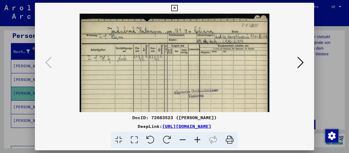
click at [198, 141] on icon at bounding box center [197, 140] width 15 height 17
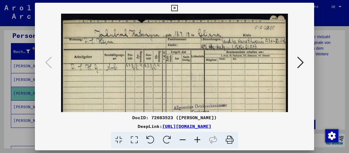
click at [198, 141] on icon at bounding box center [197, 140] width 15 height 17
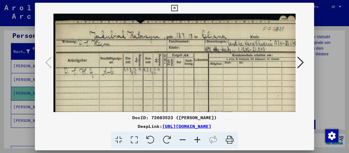
click at [196, 141] on icon at bounding box center [197, 140] width 15 height 17
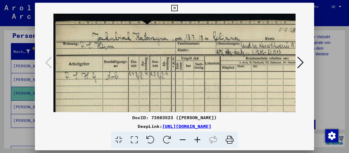
click at [196, 141] on icon at bounding box center [197, 140] width 15 height 17
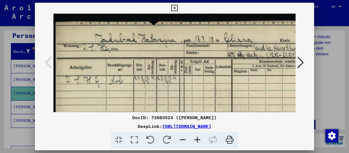
click at [196, 141] on icon at bounding box center [197, 140] width 15 height 17
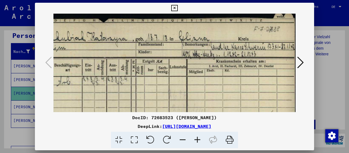
drag, startPoint x: 238, startPoint y: 73, endPoint x: 181, endPoint y: 70, distance: 57.0
click at [181, 70] on img at bounding box center [147, 120] width 301 height 221
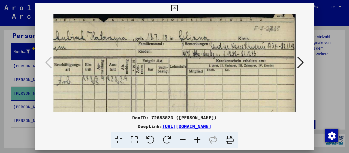
scroll to position [3, 56]
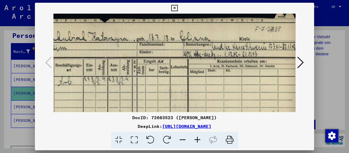
drag, startPoint x: 250, startPoint y: 80, endPoint x: 239, endPoint y: 80, distance: 10.9
click at [239, 80] on img at bounding box center [148, 120] width 301 height 221
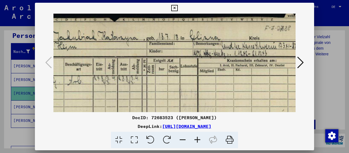
scroll to position [4, 38]
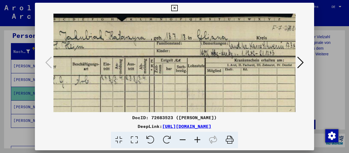
drag, startPoint x: 178, startPoint y: 80, endPoint x: 195, endPoint y: 79, distance: 16.7
click at [195, 79] on img at bounding box center [165, 119] width 301 height 221
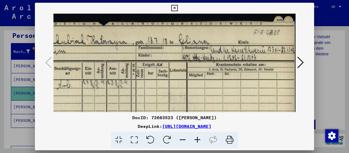
scroll to position [0, 57]
drag, startPoint x: 235, startPoint y: 77, endPoint x: 181, endPoint y: 82, distance: 54.8
click at [181, 82] on img at bounding box center [147, 123] width 301 height 221
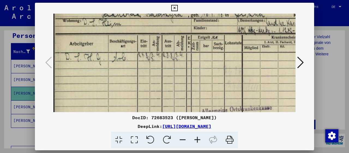
scroll to position [29, 1]
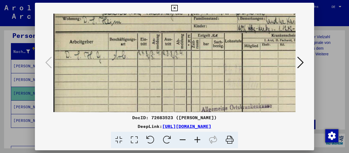
drag, startPoint x: 125, startPoint y: 83, endPoint x: 192, endPoint y: 62, distance: 70.4
click at [192, 62] on img at bounding box center [202, 94] width 301 height 221
drag, startPoint x: 193, startPoint y: 103, endPoint x: 190, endPoint y: 95, distance: 8.3
click at [192, 99] on img at bounding box center [202, 94] width 301 height 221
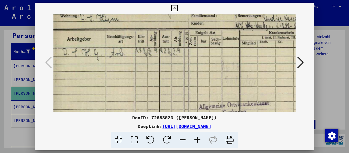
scroll to position [15, 5]
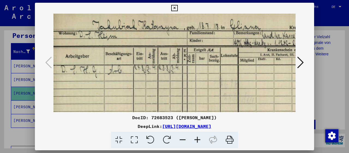
drag, startPoint x: 190, startPoint y: 94, endPoint x: 189, endPoint y: 113, distance: 19.4
click at [189, 113] on div "DocID: 72683523 ([PERSON_NAME]) DeepLink: [URL][DOMAIN_NAME]" at bounding box center [174, 76] width 279 height 146
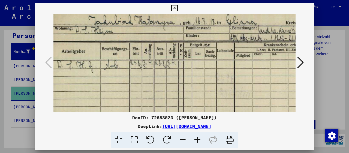
scroll to position [20, 10]
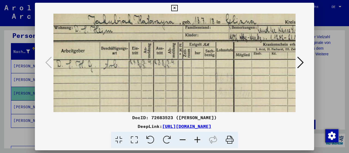
drag, startPoint x: 195, startPoint y: 44, endPoint x: 191, endPoint y: 55, distance: 11.0
click at [191, 54] on img at bounding box center [194, 103] width 301 height 221
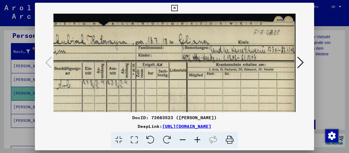
scroll to position [0, 55]
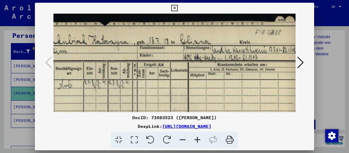
drag, startPoint x: 215, startPoint y: 73, endPoint x: 162, endPoint y: 117, distance: 68.7
click at [162, 117] on div "DocID: 72683523 ([PERSON_NAME]) DeepLink: [URL][DOMAIN_NAME]" at bounding box center [174, 76] width 279 height 146
click at [303, 64] on icon at bounding box center [300, 62] width 7 height 13
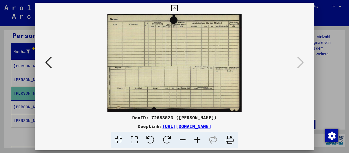
click at [177, 7] on icon at bounding box center [174, 8] width 6 height 7
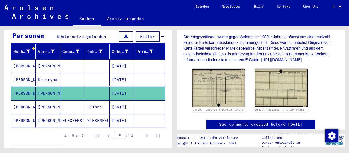
click at [87, 100] on mat-cell "Glisna" at bounding box center [97, 106] width 25 height 13
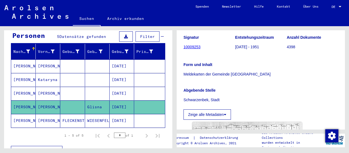
scroll to position [142, 0]
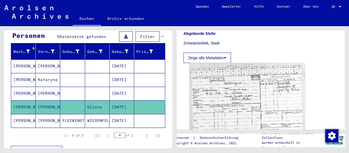
click at [252, 95] on img at bounding box center [246, 104] width 115 height 83
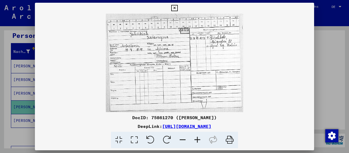
click at [177, 7] on icon at bounding box center [174, 8] width 6 height 7
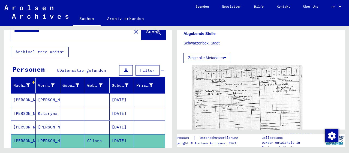
scroll to position [0, 0]
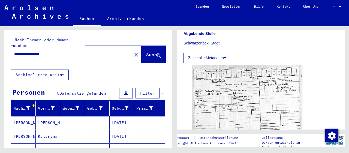
drag, startPoint x: 68, startPoint y: 49, endPoint x: 16, endPoint y: 47, distance: 51.3
click at [18, 51] on input "**********" at bounding box center [71, 54] width 114 height 6
type input "*"
click at [146, 52] on span "Suche" at bounding box center [153, 54] width 14 height 5
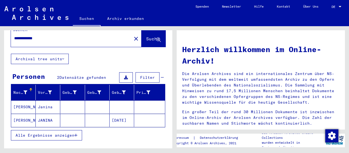
scroll to position [28, 0]
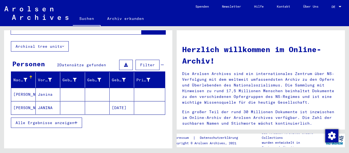
click at [44, 88] on mat-cell "Janina" at bounding box center [48, 94] width 25 height 13
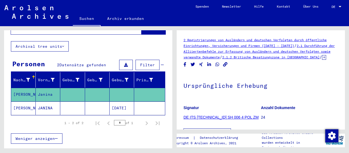
scroll to position [85, 0]
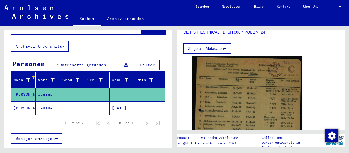
click at [45, 102] on mat-cell "JANINA" at bounding box center [48, 107] width 25 height 13
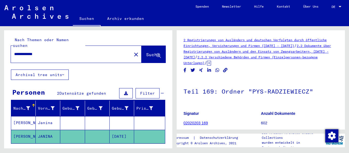
click at [14, 51] on input "**********" at bounding box center [71, 54] width 114 height 6
click at [146, 52] on span "Suche" at bounding box center [153, 54] width 14 height 5
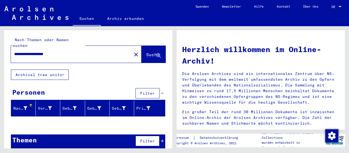
drag, startPoint x: 77, startPoint y: 50, endPoint x: 32, endPoint y: 46, distance: 45.4
click at [32, 51] on input "**********" at bounding box center [69, 54] width 111 height 6
click at [141, 51] on button "Suche" at bounding box center [153, 54] width 24 height 17
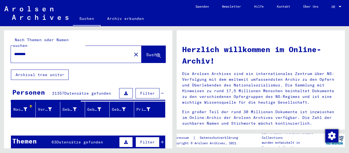
click at [47, 51] on input "*******" at bounding box center [69, 54] width 111 height 6
type input "**********"
click at [146, 52] on span "Suche" at bounding box center [153, 54] width 14 height 5
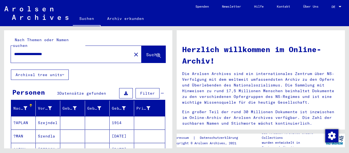
scroll to position [54, 0]
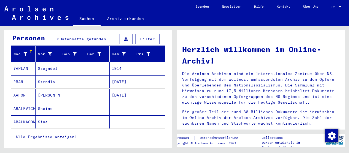
click at [80, 132] on button "Alle Ergebnisse anzeigen" at bounding box center [46, 137] width 71 height 10
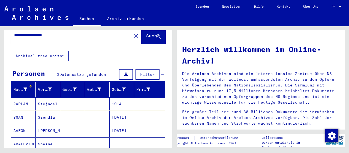
scroll to position [0, 0]
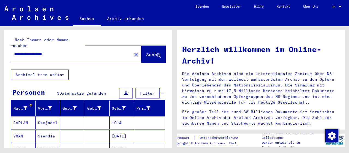
drag, startPoint x: 72, startPoint y: 49, endPoint x: 0, endPoint y: 48, distance: 71.7
click at [14, 51] on input "**********" at bounding box center [69, 54] width 111 height 6
type input "*******"
click at [149, 52] on span "Suche" at bounding box center [153, 54] width 14 height 5
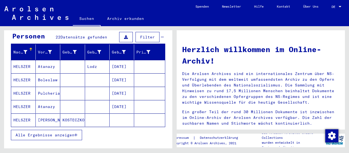
scroll to position [57, 0]
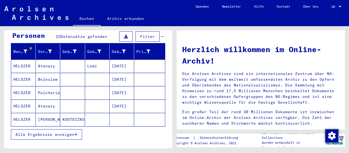
click at [78, 129] on button "Alle Ergebnisse anzeigen" at bounding box center [46, 134] width 71 height 10
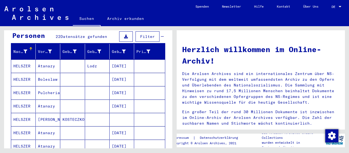
click at [54, 86] on mat-cell "Pulcheria" at bounding box center [48, 92] width 25 height 13
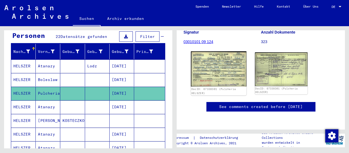
scroll to position [57, 0]
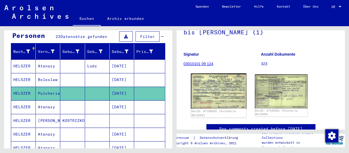
click at [222, 92] on img at bounding box center [218, 90] width 55 height 35
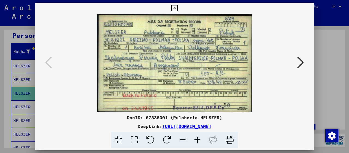
click at [195, 138] on icon at bounding box center [197, 140] width 15 height 17
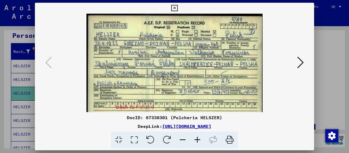
click at [196, 138] on icon at bounding box center [197, 140] width 15 height 17
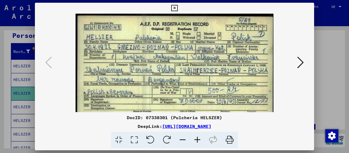
click at [196, 138] on icon at bounding box center [197, 140] width 15 height 17
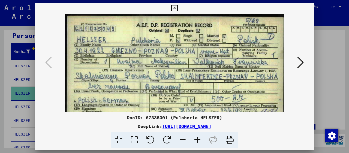
click at [196, 138] on icon at bounding box center [197, 140] width 15 height 17
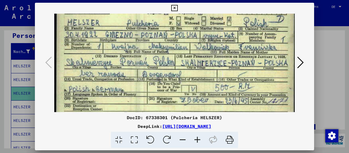
drag, startPoint x: 198, startPoint y: 94, endPoint x: 195, endPoint y: 76, distance: 18.4
click at [195, 76] on img at bounding box center [174, 70] width 240 height 153
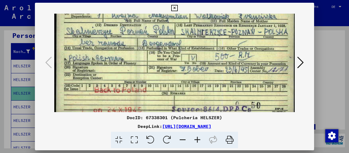
scroll to position [54, 0]
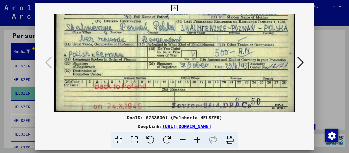
drag, startPoint x: 199, startPoint y: 101, endPoint x: 199, endPoint y: 62, distance: 39.8
click at [199, 62] on img at bounding box center [174, 35] width 240 height 153
click at [301, 63] on icon at bounding box center [300, 62] width 7 height 13
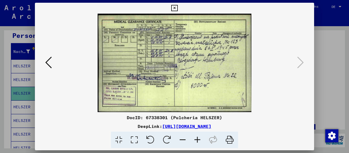
scroll to position [0, 0]
click at [177, 7] on icon at bounding box center [174, 8] width 6 height 7
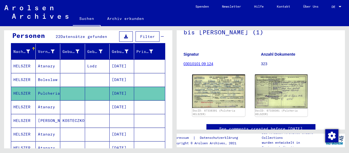
scroll to position [85, 0]
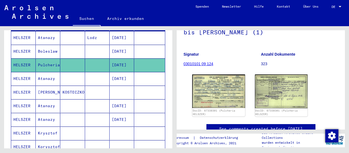
click at [41, 45] on mat-cell "Boleslaw" at bounding box center [48, 51] width 25 height 13
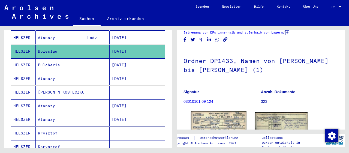
scroll to position [85, 0]
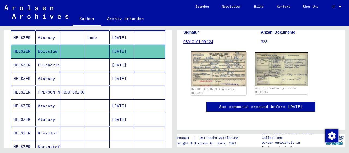
click at [213, 61] on img at bounding box center [218, 68] width 55 height 35
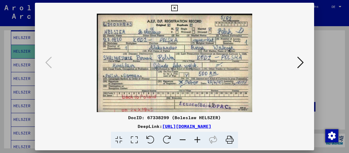
click at [200, 138] on icon at bounding box center [197, 140] width 15 height 17
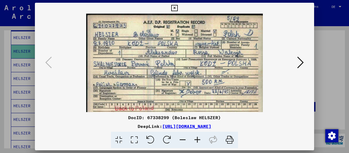
click at [200, 138] on icon at bounding box center [197, 140] width 15 height 17
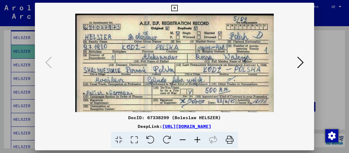
click at [200, 138] on icon at bounding box center [197, 140] width 15 height 17
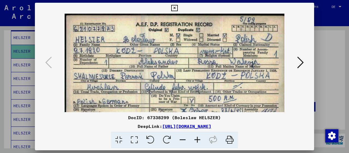
click at [200, 138] on icon at bounding box center [197, 140] width 15 height 17
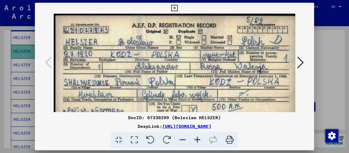
click at [200, 98] on img at bounding box center [174, 90] width 241 height 153
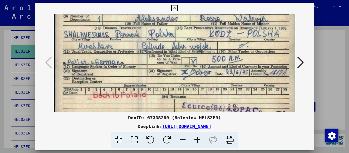
scroll to position [51, 0]
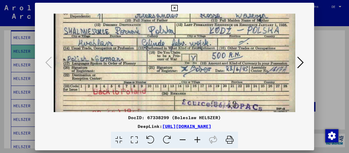
drag, startPoint x: 165, startPoint y: 73, endPoint x: 163, endPoint y: 23, distance: 50.7
click at [163, 23] on img at bounding box center [174, 38] width 241 height 153
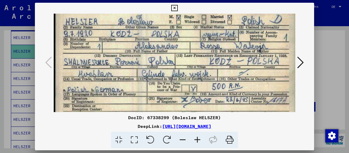
drag, startPoint x: 152, startPoint y: 38, endPoint x: 159, endPoint y: 68, distance: 30.7
click at [159, 68] on img at bounding box center [174, 69] width 241 height 153
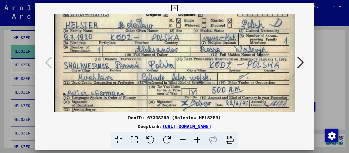
scroll to position [14, 0]
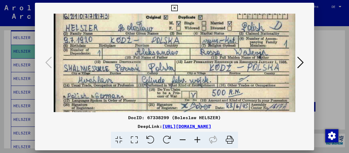
drag, startPoint x: 161, startPoint y: 46, endPoint x: 162, endPoint y: 52, distance: 6.1
click at [162, 52] on img at bounding box center [174, 75] width 241 height 153
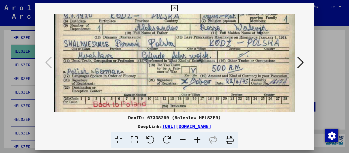
scroll to position [54, 0]
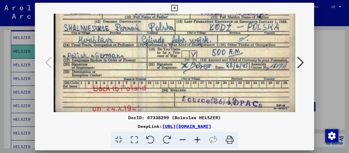
drag, startPoint x: 147, startPoint y: 77, endPoint x: 150, endPoint y: 34, distance: 44.0
click at [150, 34] on img at bounding box center [174, 35] width 241 height 153
drag, startPoint x: 181, startPoint y: 74, endPoint x: 187, endPoint y: 52, distance: 22.6
click at [187, 52] on img at bounding box center [174, 35] width 241 height 153
click at [298, 63] on icon at bounding box center [300, 62] width 7 height 13
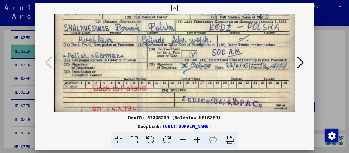
scroll to position [0, 0]
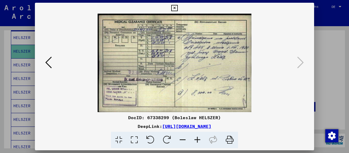
click at [177, 6] on icon at bounding box center [174, 8] width 6 height 7
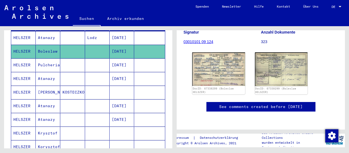
click at [48, 58] on mat-cell "Pulcheria" at bounding box center [48, 64] width 25 height 13
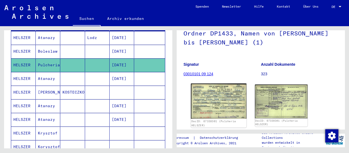
scroll to position [57, 0]
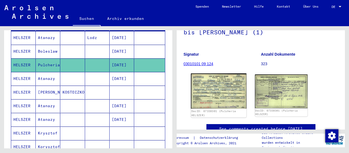
click at [225, 86] on img at bounding box center [218, 90] width 55 height 35
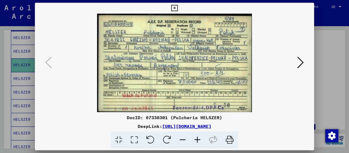
click at [197, 140] on icon at bounding box center [197, 140] width 15 height 17
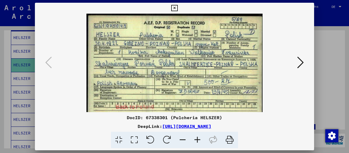
click at [197, 140] on icon at bounding box center [197, 140] width 15 height 17
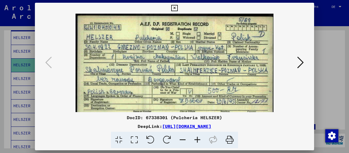
click at [197, 140] on icon at bounding box center [197, 140] width 15 height 17
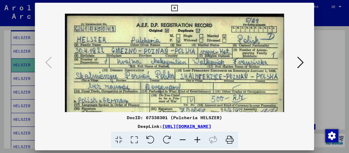
click at [197, 140] on icon at bounding box center [197, 140] width 15 height 17
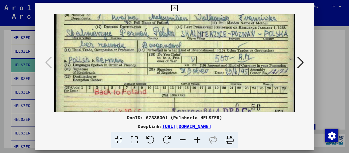
drag, startPoint x: 189, startPoint y: 89, endPoint x: 192, endPoint y: 39, distance: 50.0
click at [192, 39] on img at bounding box center [174, 41] width 240 height 153
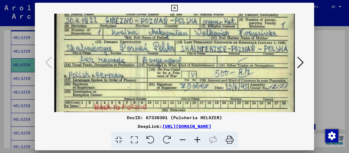
scroll to position [1, 0]
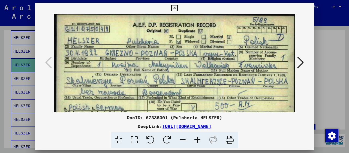
drag, startPoint x: 217, startPoint y: 42, endPoint x: 212, endPoint y: 90, distance: 48.2
click at [212, 90] on img at bounding box center [174, 88] width 240 height 153
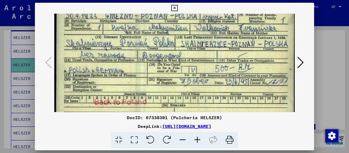
drag, startPoint x: 202, startPoint y: 99, endPoint x: 202, endPoint y: 55, distance: 43.9
click at [202, 57] on img at bounding box center [174, 51] width 240 height 153
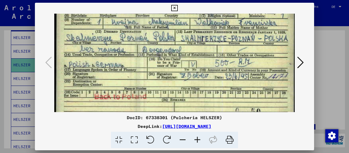
click at [297, 65] on button at bounding box center [300, 63] width 10 height 16
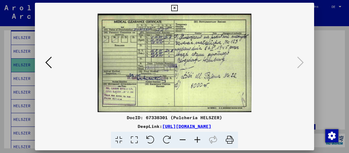
click at [177, 7] on icon at bounding box center [174, 8] width 6 height 7
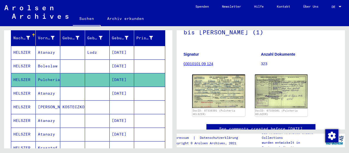
scroll to position [57, 0]
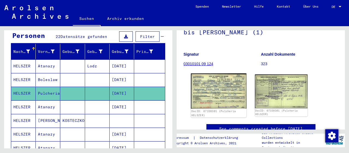
click at [233, 97] on img at bounding box center [218, 90] width 55 height 35
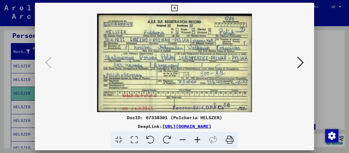
click at [177, 8] on icon at bounding box center [174, 8] width 6 height 7
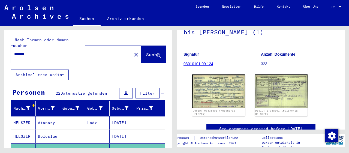
scroll to position [0, 0]
drag, startPoint x: 49, startPoint y: 47, endPoint x: 7, endPoint y: 48, distance: 42.0
click at [14, 51] on input "*******" at bounding box center [71, 54] width 114 height 6
click at [146, 52] on span "Suche" at bounding box center [153, 54] width 14 height 5
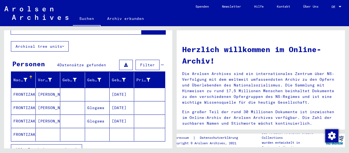
scroll to position [85, 0]
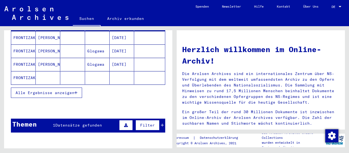
click at [79, 89] on button "Alle Ergebnisse anzeigen" at bounding box center [46, 92] width 71 height 10
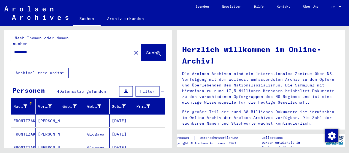
scroll to position [0, 0]
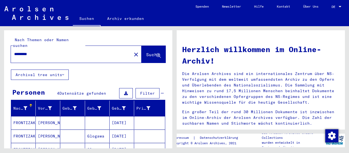
click at [29, 51] on input "*********" at bounding box center [69, 54] width 111 height 6
click at [146, 46] on button "Suche" at bounding box center [153, 54] width 24 height 17
click at [15, 51] on input "*********" at bounding box center [69, 54] width 111 height 6
type input "**********"
click at [146, 46] on button "Suche" at bounding box center [153, 54] width 24 height 17
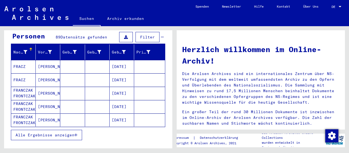
scroll to position [57, 0]
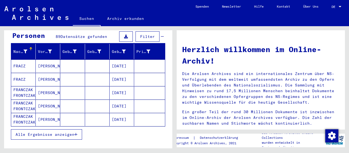
click at [79, 129] on button "Alle Ergebnisse anzeigen" at bounding box center [46, 134] width 71 height 10
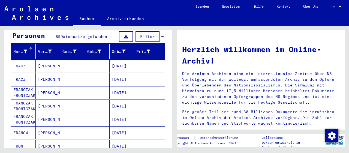
click at [52, 86] on mat-cell "[PERSON_NAME]" at bounding box center [48, 92] width 25 height 13
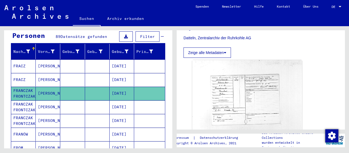
scroll to position [170, 0]
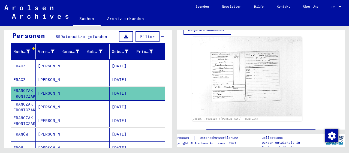
click at [40, 100] on mat-cell "[PERSON_NAME]" at bounding box center [48, 106] width 25 height 13
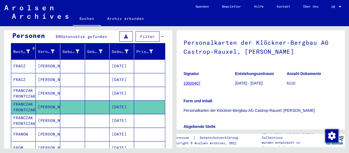
scroll to position [57, 0]
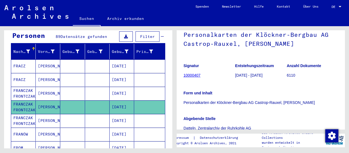
click at [54, 114] on mat-cell "[PERSON_NAME]" at bounding box center [48, 120] width 25 height 13
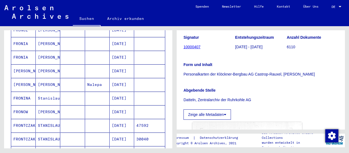
scroll to position [312, 0]
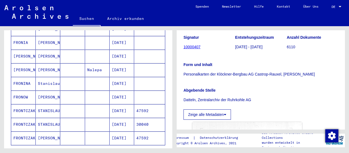
click at [53, 104] on mat-cell "STANISLAUS" at bounding box center [48, 110] width 25 height 13
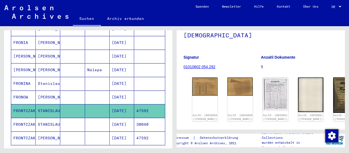
scroll to position [85, 0]
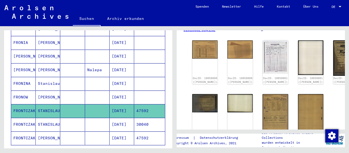
click at [192, 47] on div "DocID: 10058060 ([PERSON_NAME]) DocID: 10058060 ([PERSON_NAME]) DocID: 10058061…" at bounding box center [260, 89] width 141 height 103
click at [201, 46] on img at bounding box center [205, 48] width 27 height 19
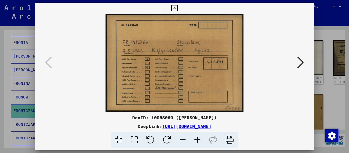
click at [298, 63] on icon at bounding box center [300, 62] width 7 height 13
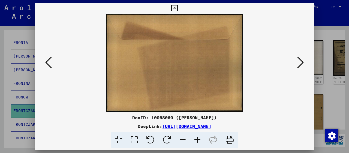
click at [298, 63] on icon at bounding box center [300, 62] width 7 height 13
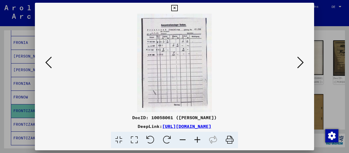
click at [298, 63] on icon at bounding box center [300, 62] width 7 height 13
